Goal: Transaction & Acquisition: Purchase product/service

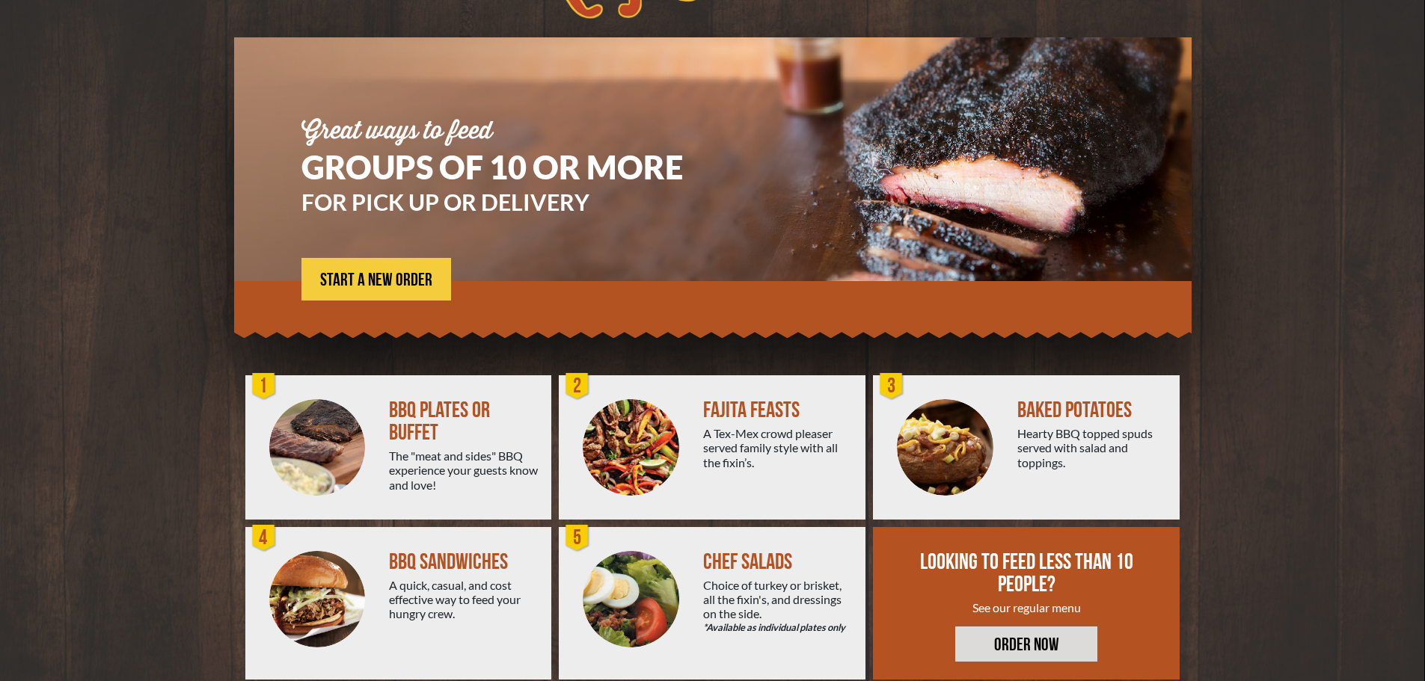
scroll to position [107, 0]
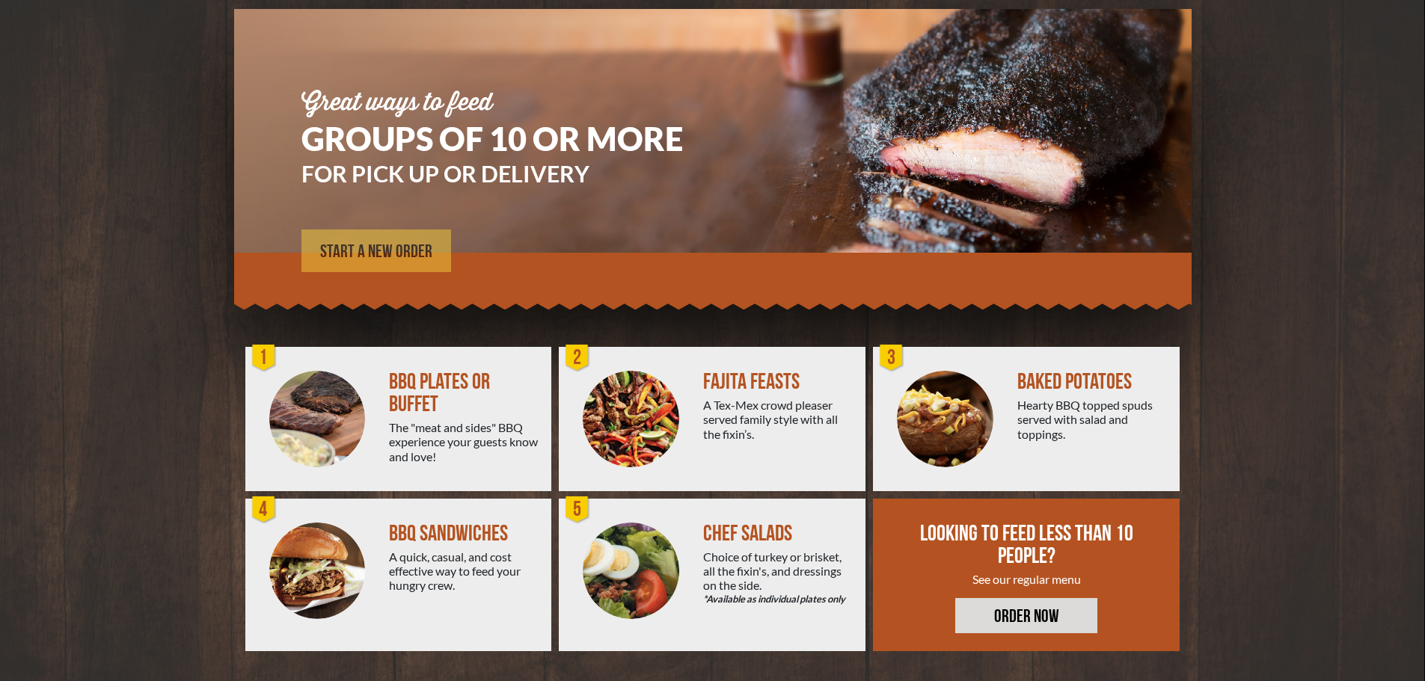
click at [369, 248] on span "START A NEW ORDER" at bounding box center [376, 252] width 112 height 18
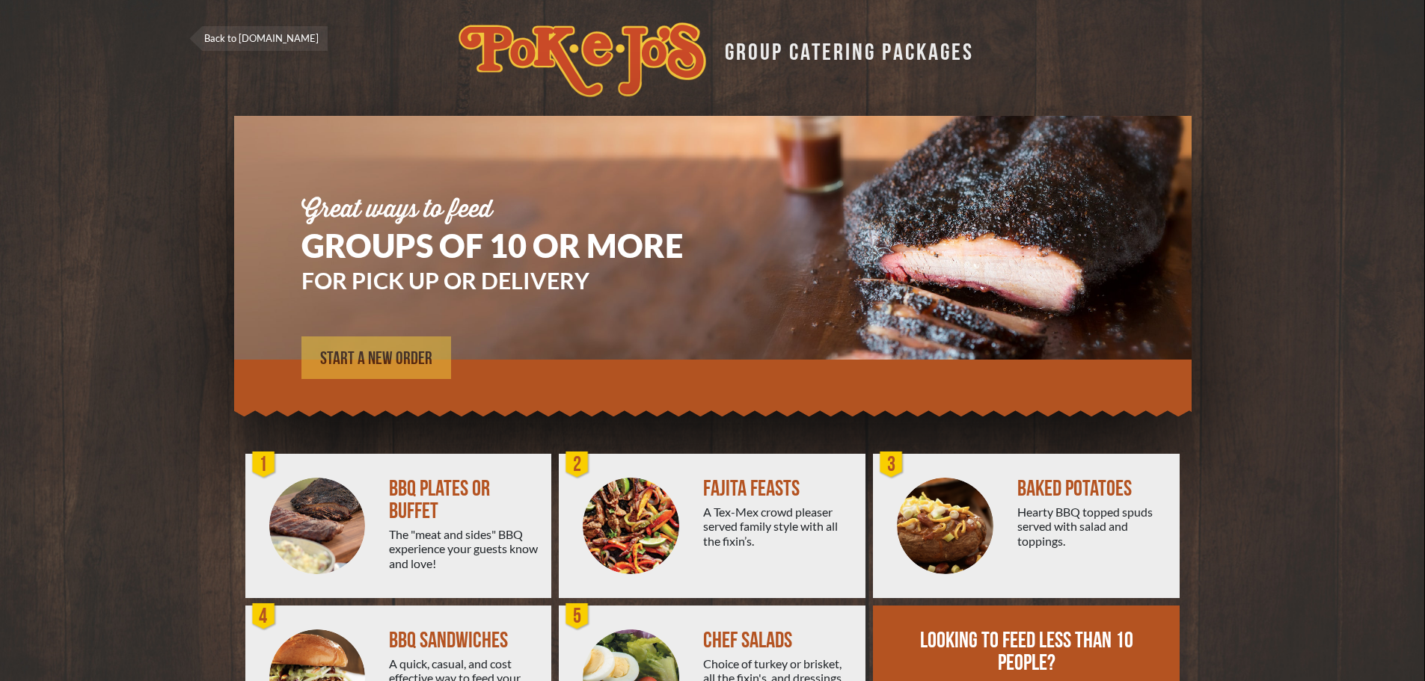
click at [399, 359] on span "START A NEW ORDER" at bounding box center [376, 359] width 112 height 18
click at [402, 361] on span "START A NEW ORDER" at bounding box center [376, 359] width 112 height 18
